Goal: Task Accomplishment & Management: Manage account settings

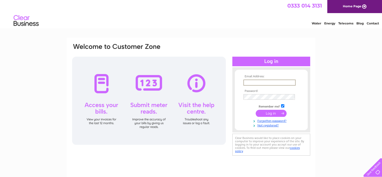
click at [254, 81] on input "text" at bounding box center [270, 82] width 52 height 6
type input "[EMAIL_ADDRESS][DOMAIN_NAME]"
click at [273, 112] on input "submit" at bounding box center [271, 112] width 31 height 7
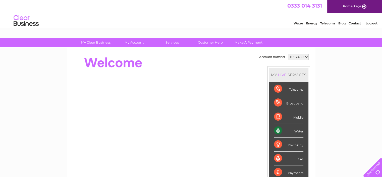
click at [292, 131] on div "Water" at bounding box center [288, 131] width 29 height 14
click at [298, 128] on div "Water" at bounding box center [288, 131] width 29 height 14
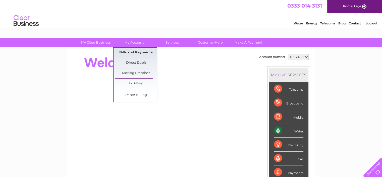
click at [133, 53] on link "Bills and Payments" at bounding box center [135, 53] width 41 height 10
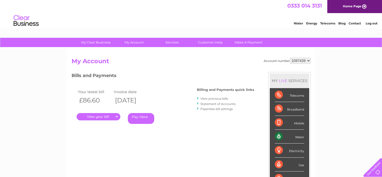
click at [102, 115] on link "." at bounding box center [99, 116] width 44 height 7
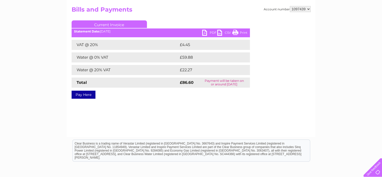
scroll to position [33, 0]
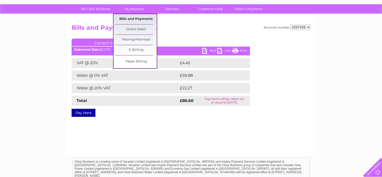
click at [134, 16] on link "Bills and Payments" at bounding box center [135, 19] width 41 height 10
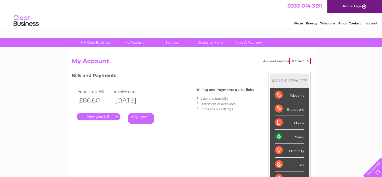
click at [209, 98] on link "View previous bills" at bounding box center [215, 99] width 28 height 4
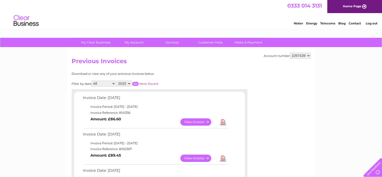
scroll to position [33, 0]
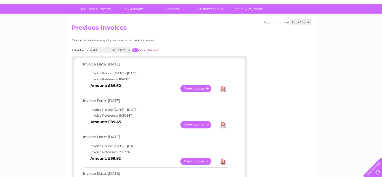
click at [200, 124] on link "View" at bounding box center [199, 124] width 37 height 7
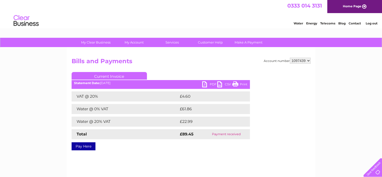
click at [212, 83] on link "PDF" at bounding box center [209, 84] width 15 height 7
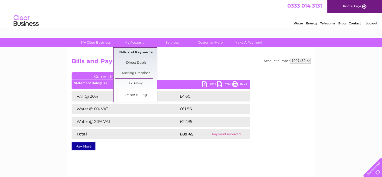
click at [139, 53] on link "Bills and Payments" at bounding box center [135, 53] width 41 height 10
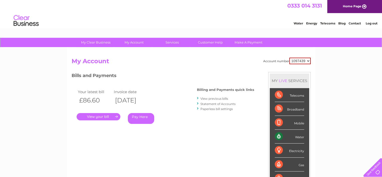
click at [99, 116] on link "." at bounding box center [99, 116] width 44 height 7
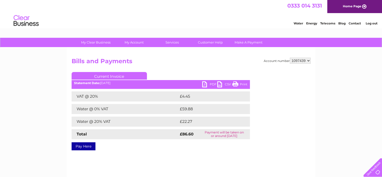
click at [210, 83] on link "PDF" at bounding box center [209, 84] width 15 height 7
click at [215, 85] on link "PDF" at bounding box center [209, 84] width 15 height 7
drag, startPoint x: 241, startPoint y: 82, endPoint x: 305, endPoint y: 154, distance: 95.7
click at [241, 82] on link "Print" at bounding box center [240, 84] width 15 height 7
click at [211, 83] on link "PDF" at bounding box center [209, 84] width 15 height 7
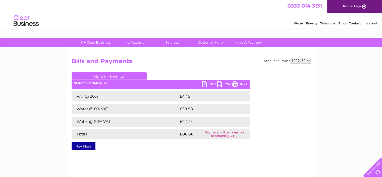
click at [211, 83] on link "PDF" at bounding box center [209, 84] width 15 height 7
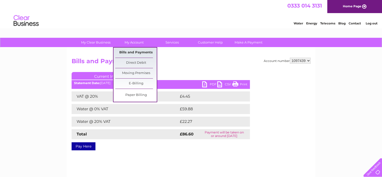
click at [143, 50] on link "Bills and Payments" at bounding box center [135, 53] width 41 height 10
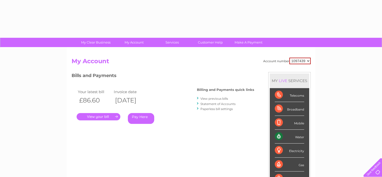
click at [145, 53] on div "Account number 1097439 My Account MY LIVE SERVICES Telecoms Broadband Mobile Wa…" at bounding box center [191, 131] width 249 height 166
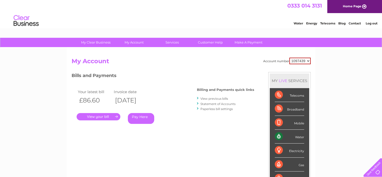
click at [97, 117] on link "." at bounding box center [99, 116] width 44 height 7
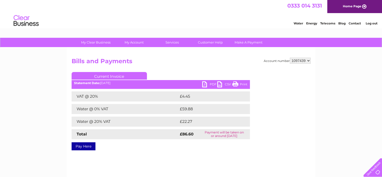
click at [211, 84] on link "PDF" at bounding box center [209, 84] width 15 height 7
click at [370, 22] on link "Log out" at bounding box center [372, 23] width 12 height 4
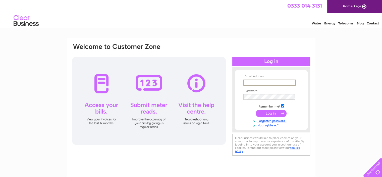
click at [277, 80] on input "text" at bounding box center [270, 82] width 52 height 6
type input "[EMAIL_ADDRESS][DOMAIN_NAME]"
click at [256, 109] on input "submit" at bounding box center [271, 112] width 31 height 7
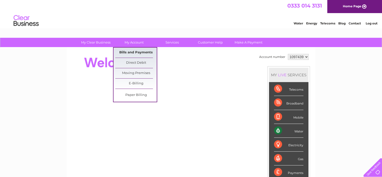
click at [137, 51] on link "Bills and Payments" at bounding box center [135, 53] width 41 height 10
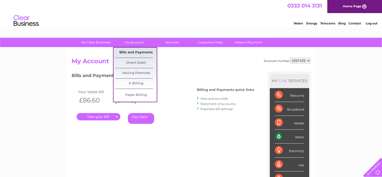
click at [137, 51] on link "Bills and Payments" at bounding box center [135, 53] width 41 height 10
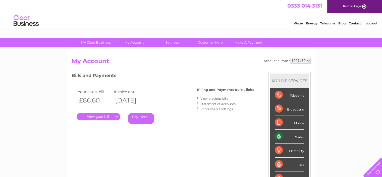
click at [114, 116] on link "." at bounding box center [99, 116] width 44 height 7
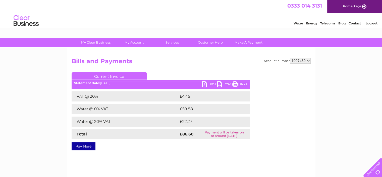
click at [212, 84] on link "PDF" at bounding box center [209, 84] width 15 height 7
click at [373, 22] on link "Log out" at bounding box center [372, 23] width 12 height 4
